Goal: Transaction & Acquisition: Purchase product/service

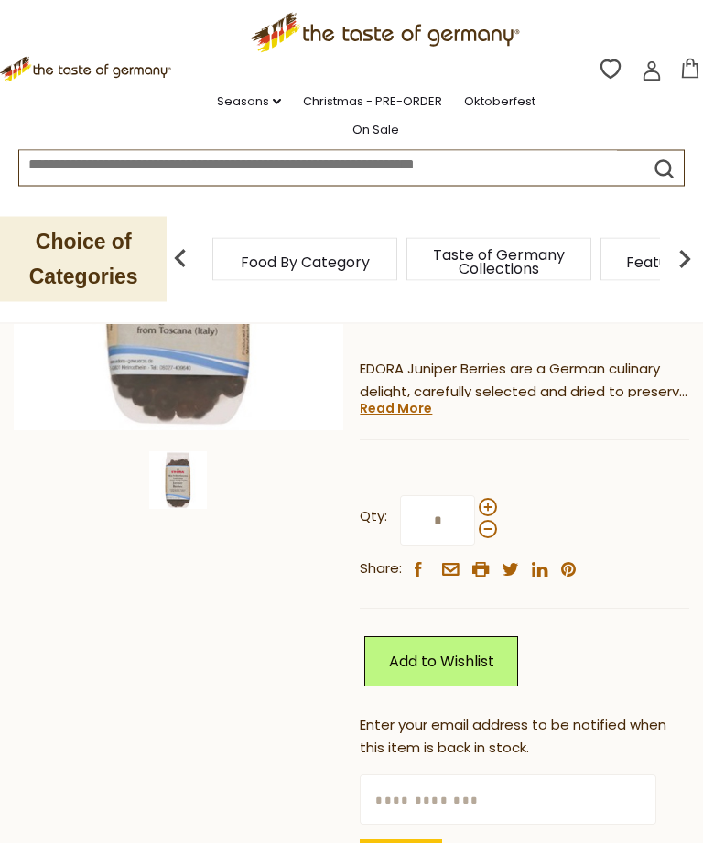
scroll to position [325, 0]
click at [384, 412] on link "Read More" at bounding box center [396, 408] width 72 height 18
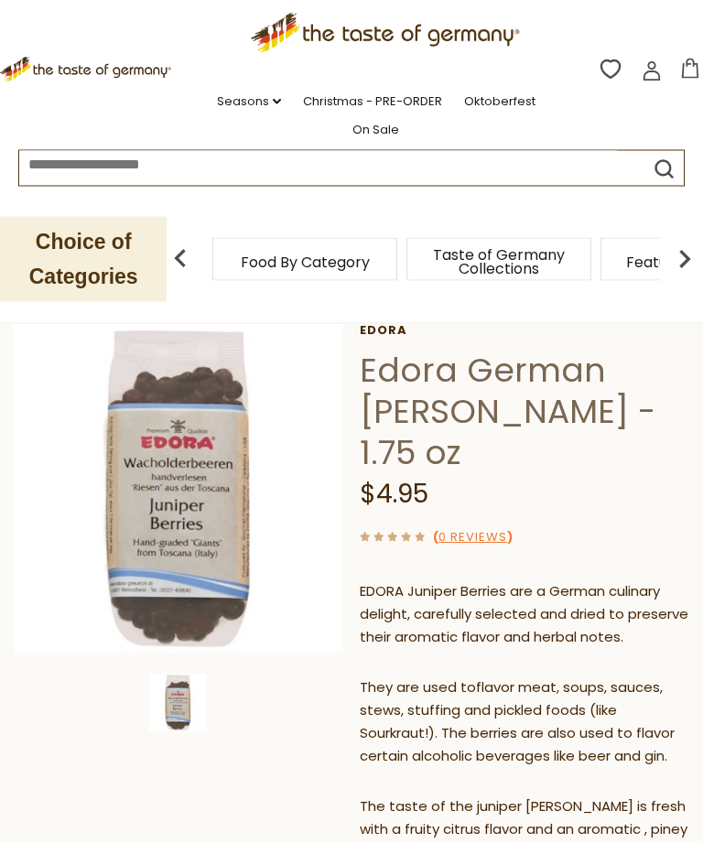
scroll to position [0, 0]
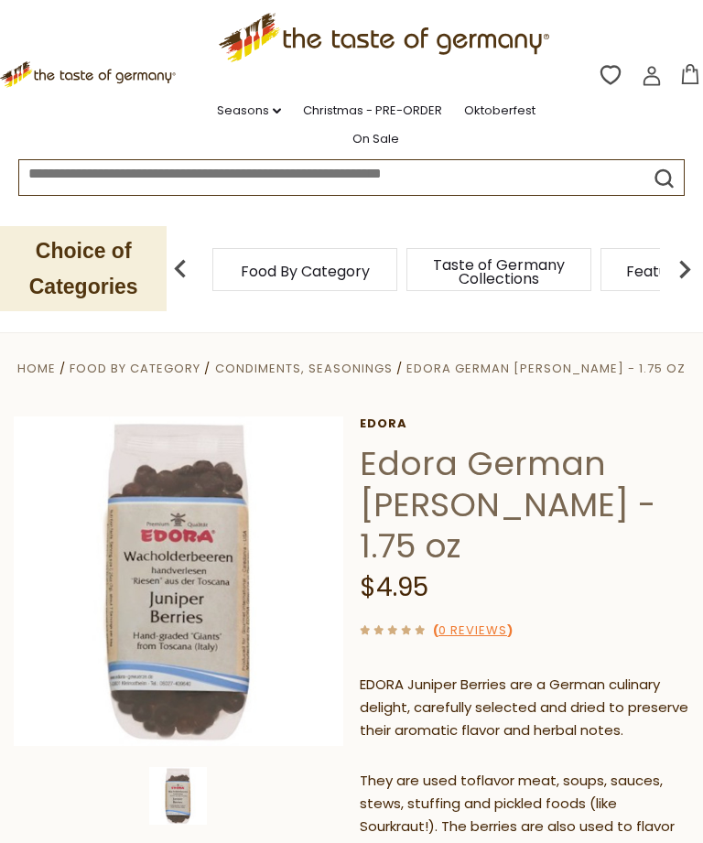
click at [262, 108] on link "Seasons dropdown_arrow" at bounding box center [249, 111] width 64 height 20
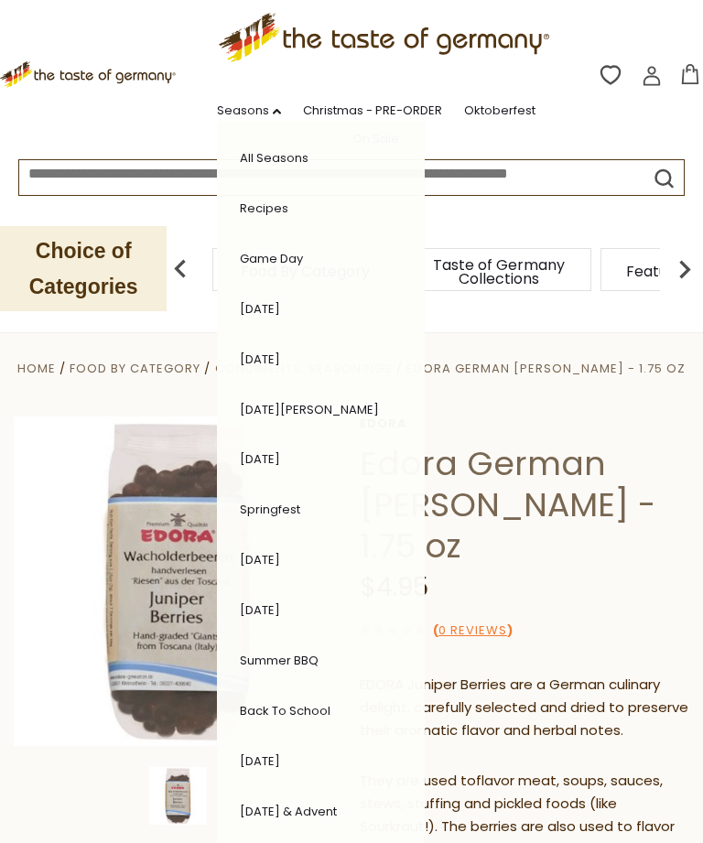
click at [567, 422] on link "Edora" at bounding box center [525, 424] width 330 height 15
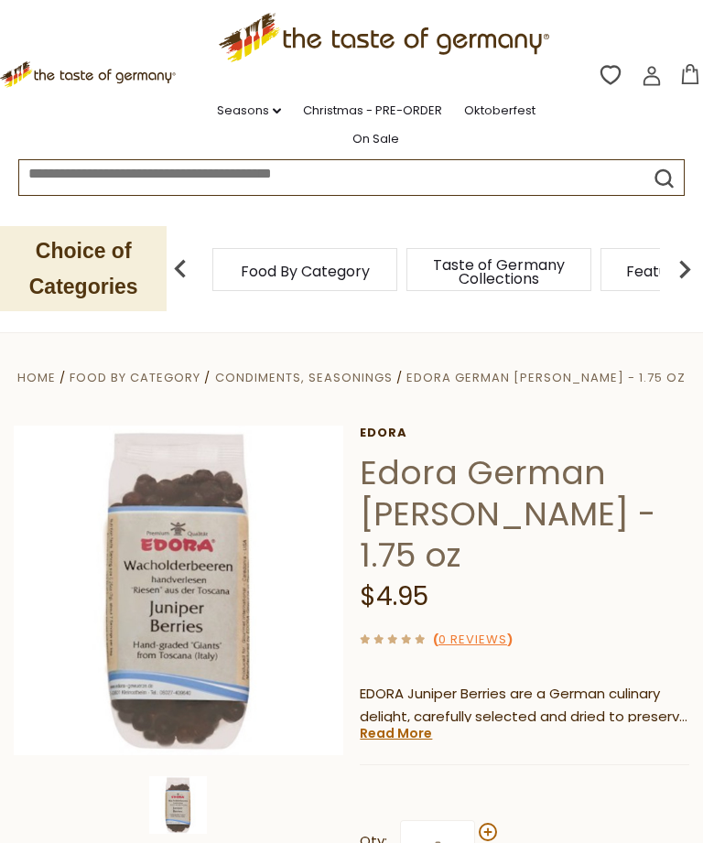
click at [265, 114] on link "Seasons dropdown_arrow" at bounding box center [249, 111] width 64 height 20
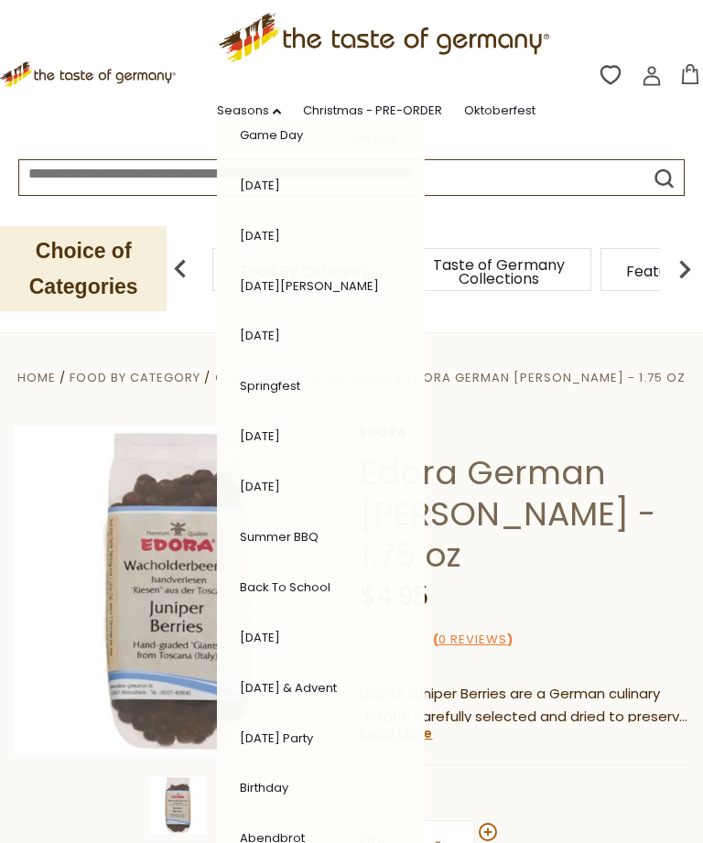
scroll to position [123, 0]
click at [558, 330] on section "Home Food By Category Condiments, Seasonings Edora German Juniper Berries - 1.7…" at bounding box center [351, 816] width 703 height 972
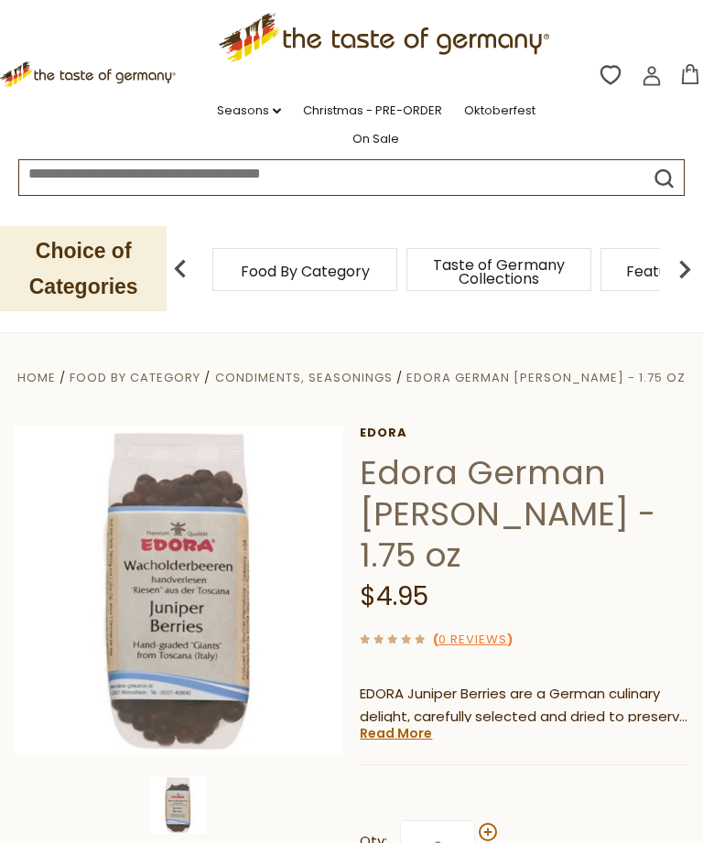
click at [60, 75] on icon ".st0{fill:#EDD300;} .st1{fill:#D33E21;}" at bounding box center [88, 74] width 176 height 27
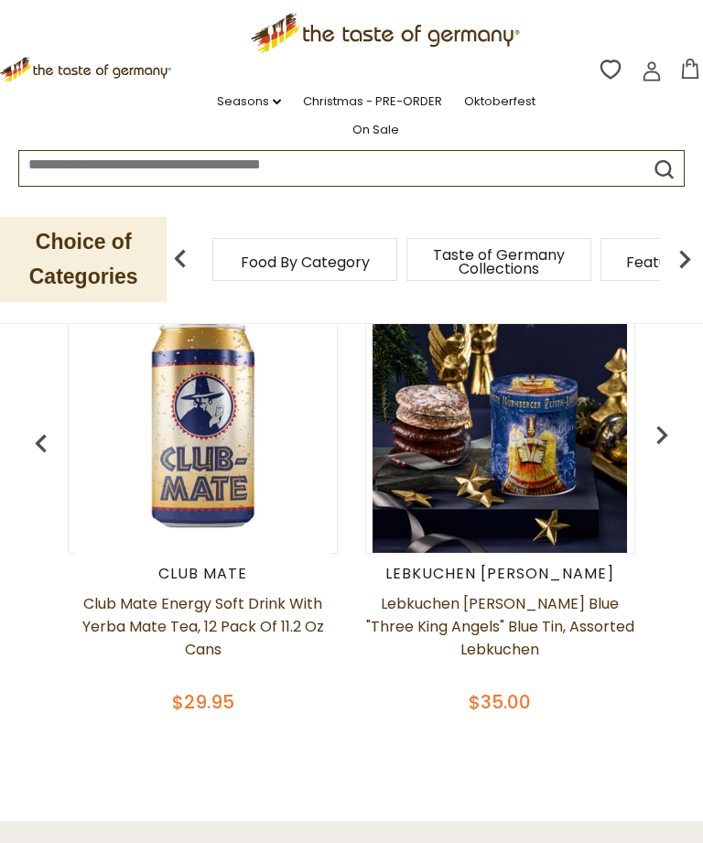
scroll to position [704, 0]
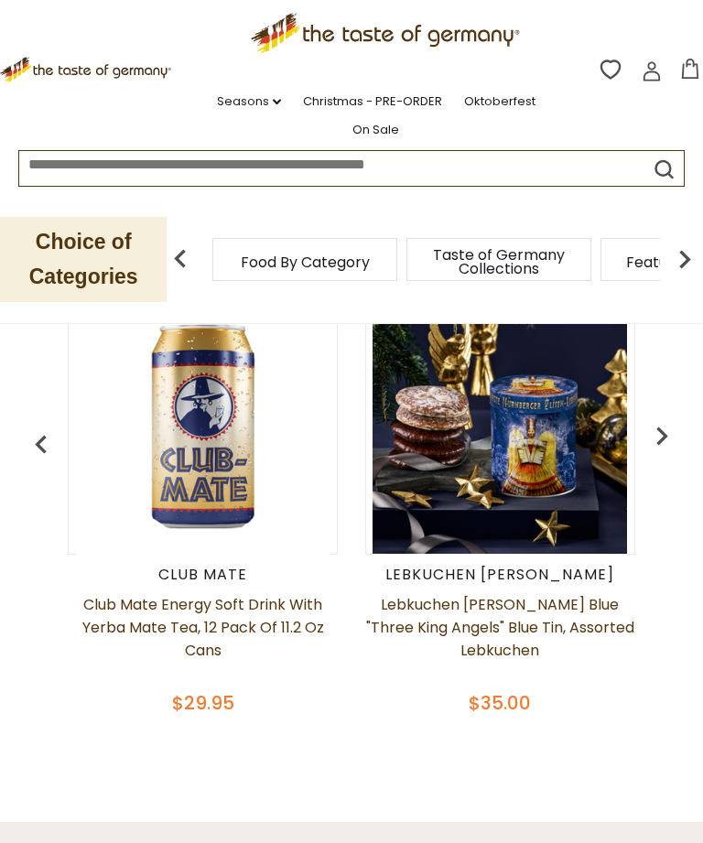
click at [674, 422] on img "button" at bounding box center [662, 435] width 37 height 37
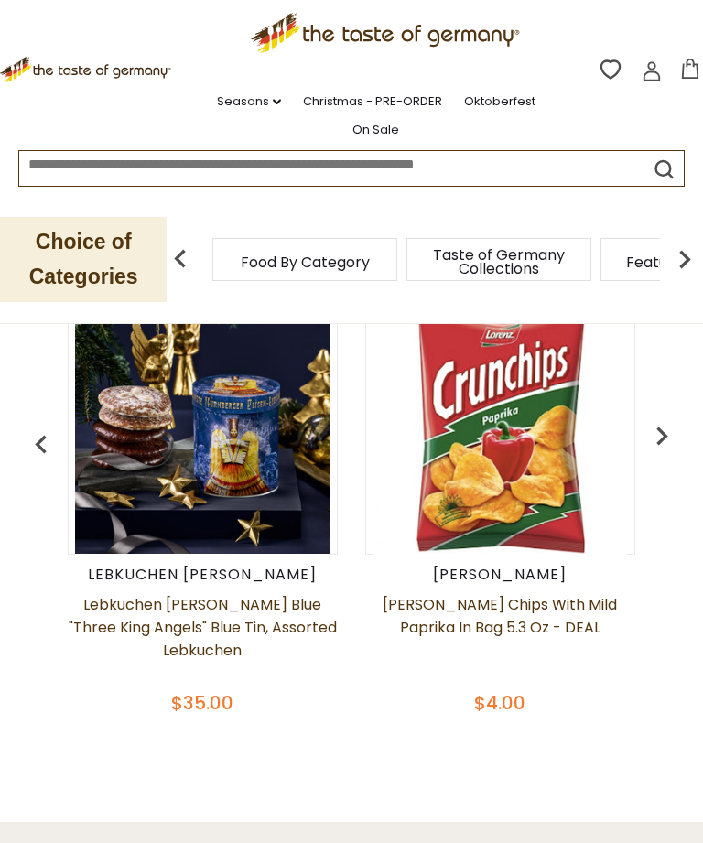
click at [662, 417] on img "button" at bounding box center [662, 435] width 37 height 37
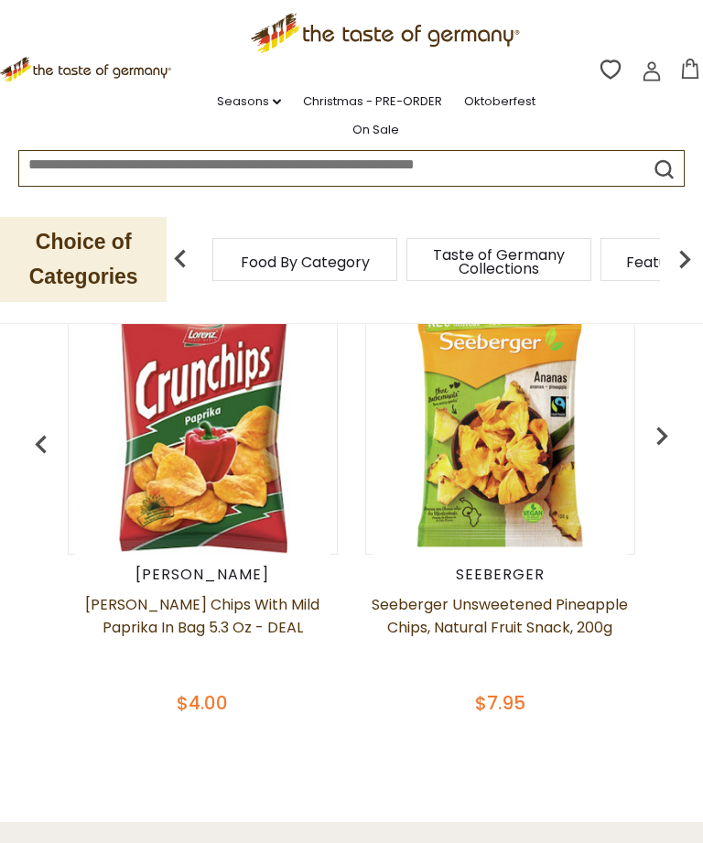
click at [661, 417] on img "button" at bounding box center [662, 435] width 37 height 37
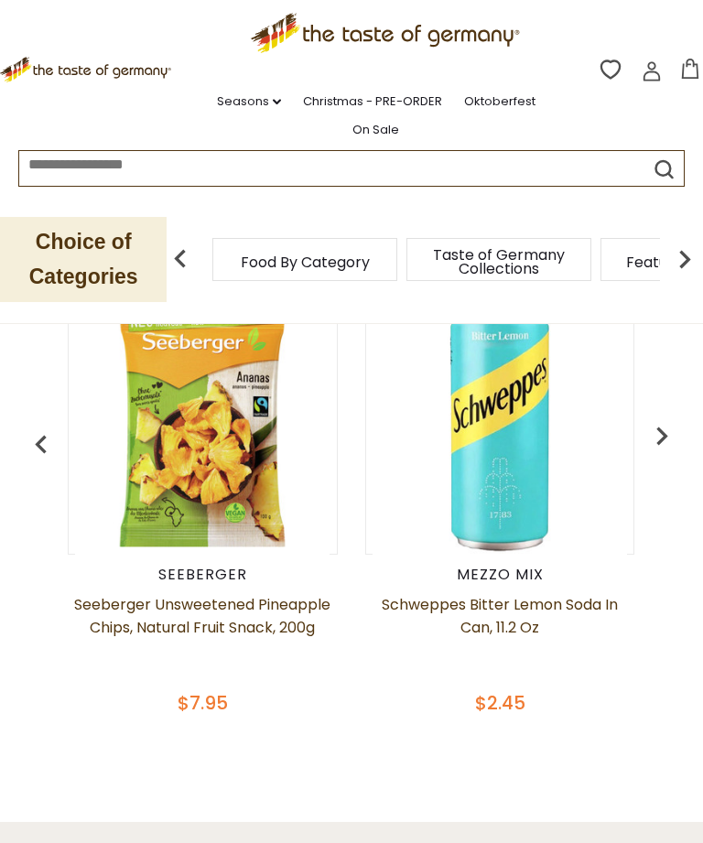
click at [666, 417] on img "button" at bounding box center [662, 435] width 37 height 37
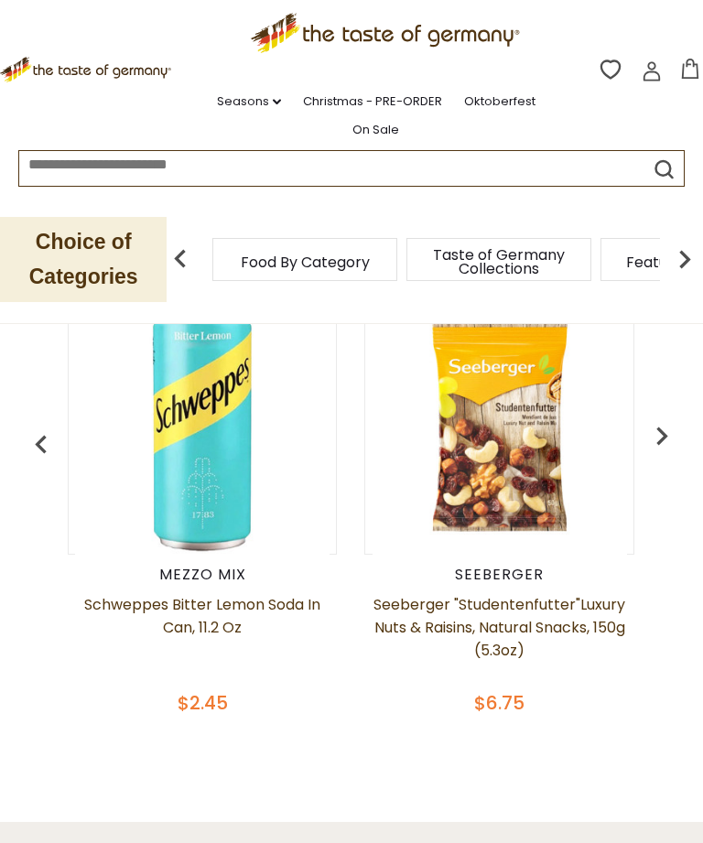
click at [666, 417] on img "button" at bounding box center [662, 435] width 37 height 37
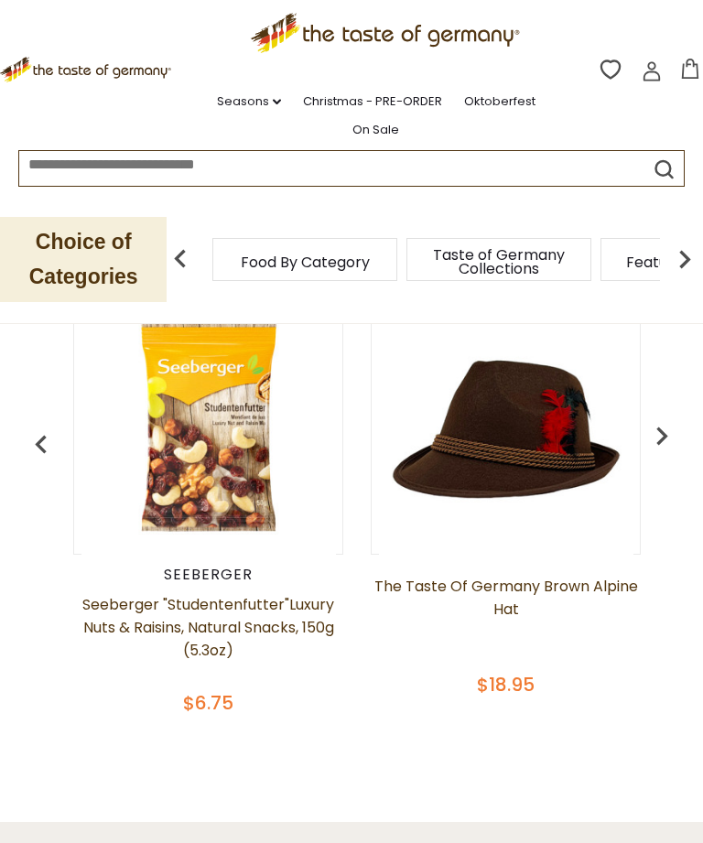
scroll to position [0, 1488]
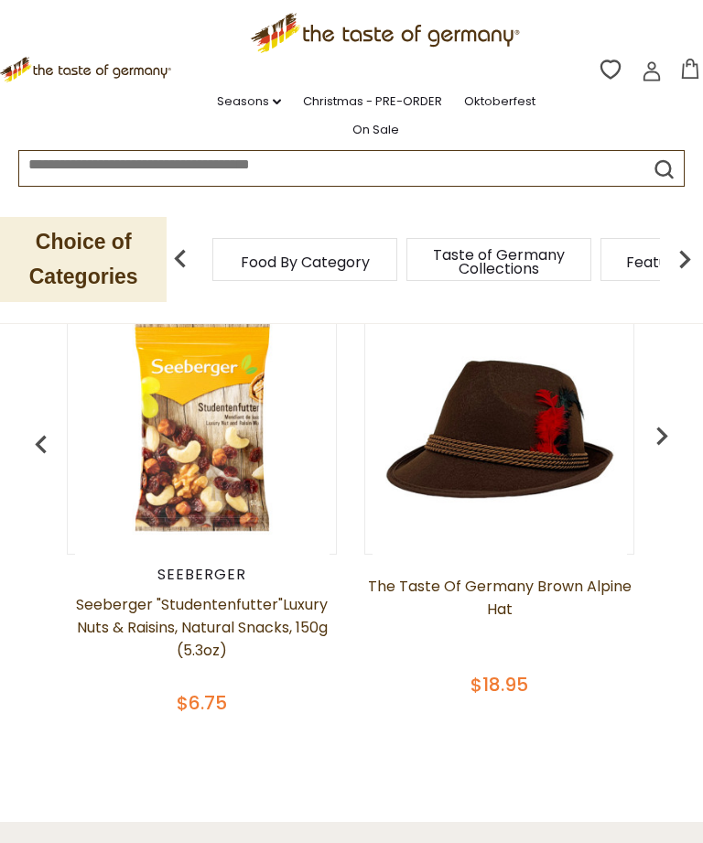
click at [673, 417] on img "button" at bounding box center [662, 435] width 37 height 37
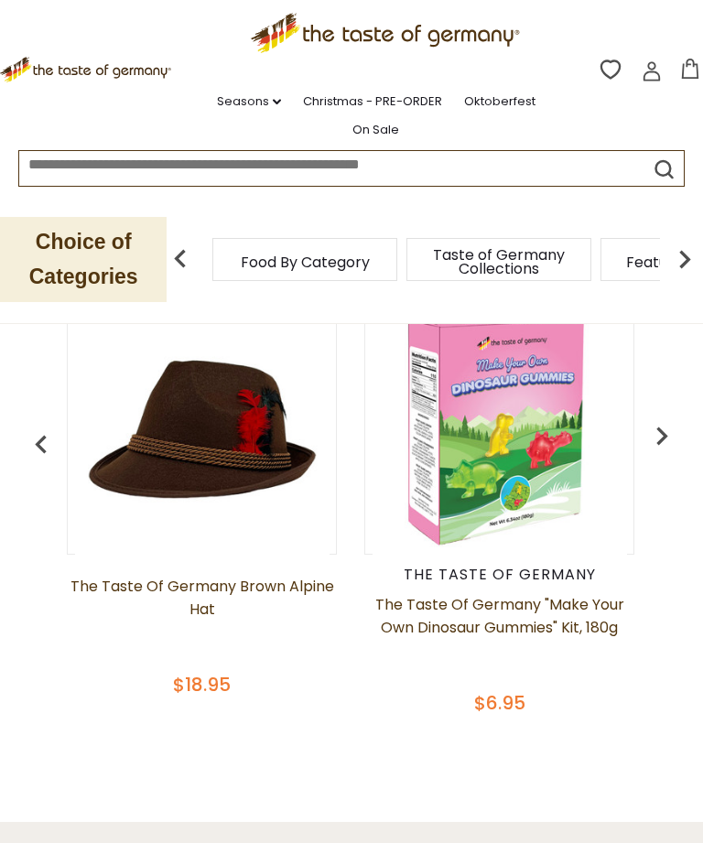
click at [652, 429] on img "button" at bounding box center [662, 435] width 37 height 37
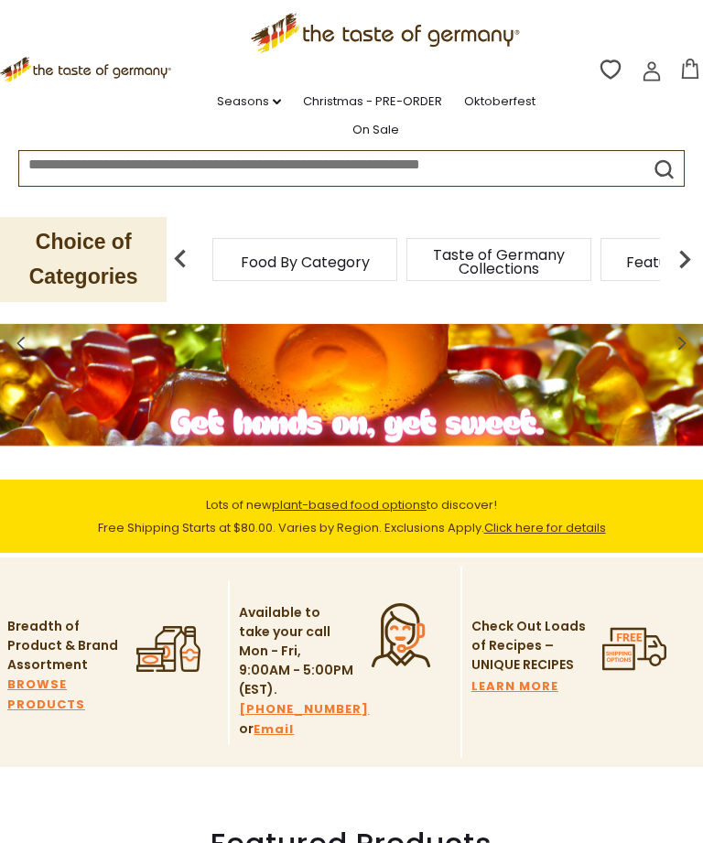
scroll to position [0, 0]
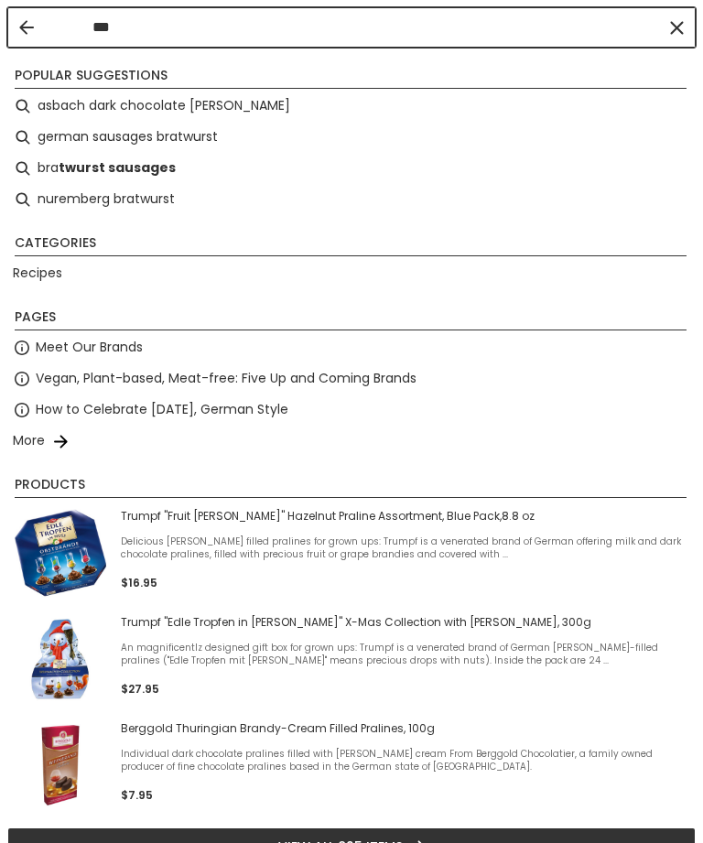
type input "****"
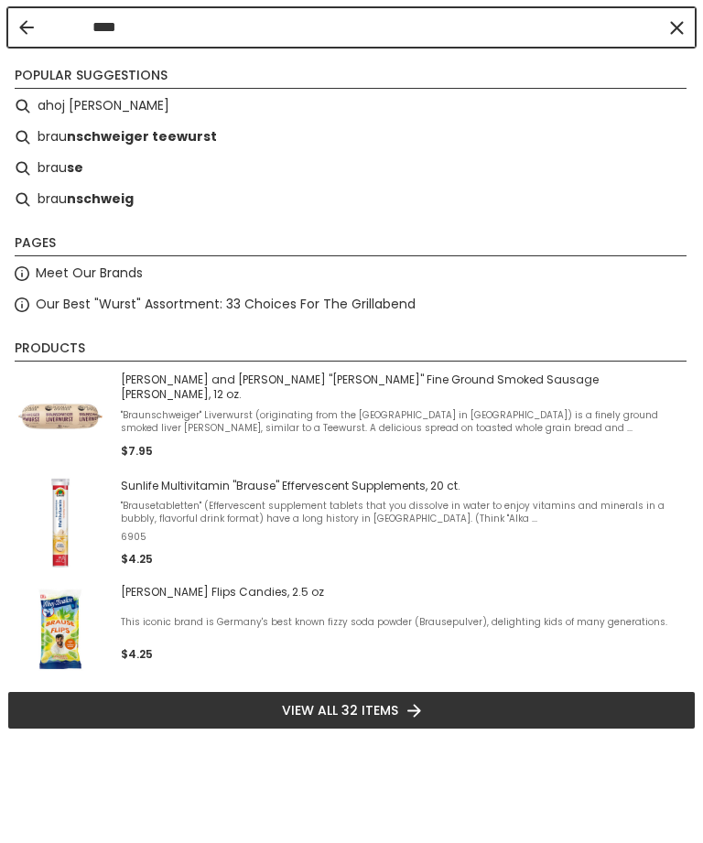
click at [157, 142] on b "nschweiger teewurst" at bounding box center [142, 136] width 150 height 21
type input "**********"
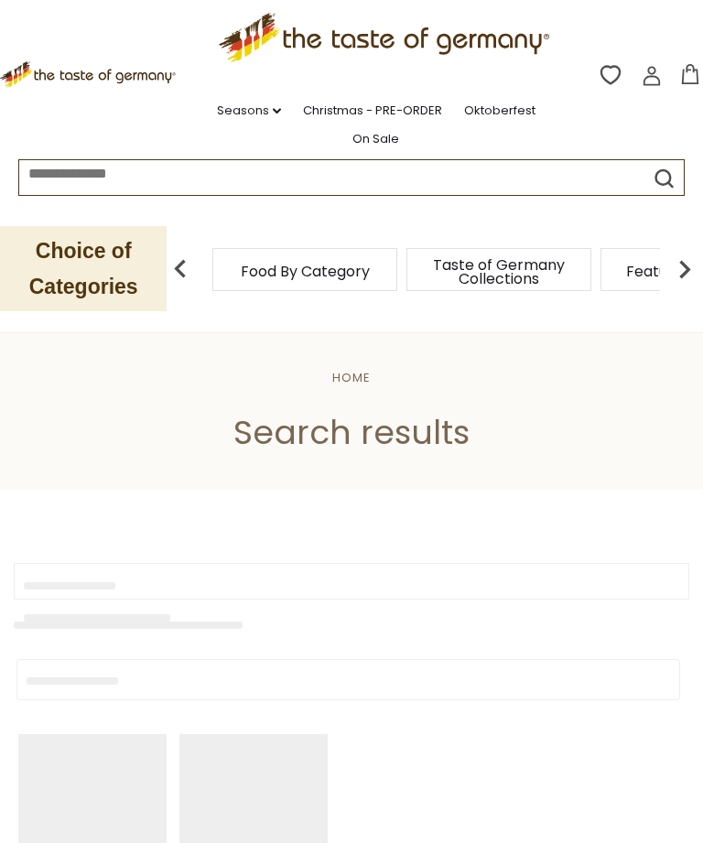
type input "**********"
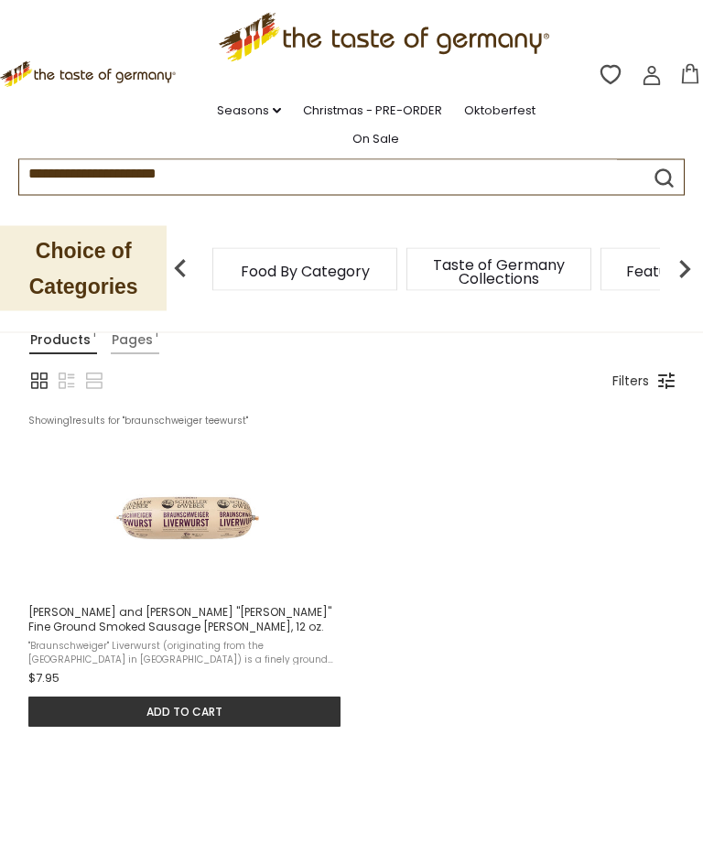
scroll to position [252, 0]
click at [215, 618] on span "[PERSON_NAME] and [PERSON_NAME] "[PERSON_NAME]" Fine Ground Smoked Sausage [PER…" at bounding box center [185, 618] width 314 height 29
